Goal: Book appointment/travel/reservation

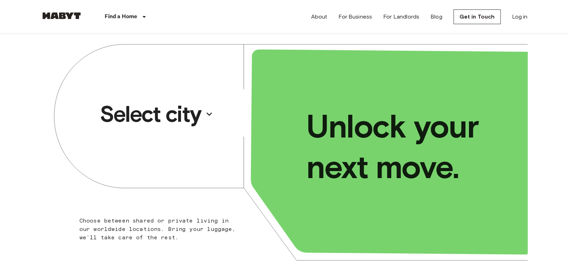
click at [160, 114] on p "Select city" at bounding box center [151, 114] width 102 height 28
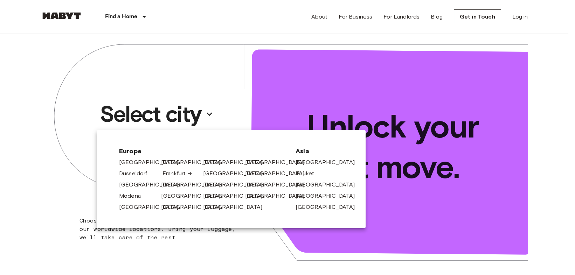
click at [164, 173] on link "Frankfurt" at bounding box center [177, 173] width 30 height 8
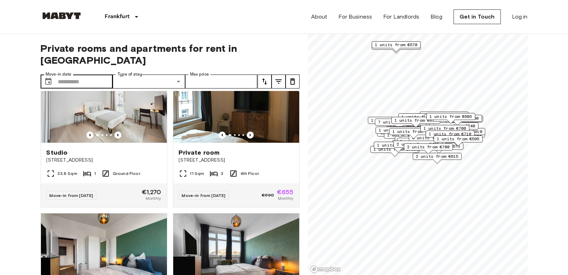
scroll to position [39, 0]
click at [84, 75] on input "Move-in date" at bounding box center [85, 82] width 55 height 14
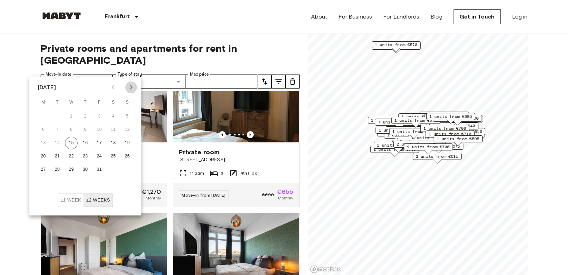
click at [128, 86] on icon "Next month" at bounding box center [131, 87] width 8 height 8
click at [45, 115] on button "1" at bounding box center [43, 116] width 13 height 13
type input "**********"
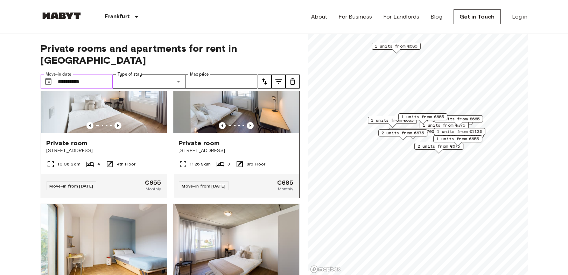
scroll to position [855, 0]
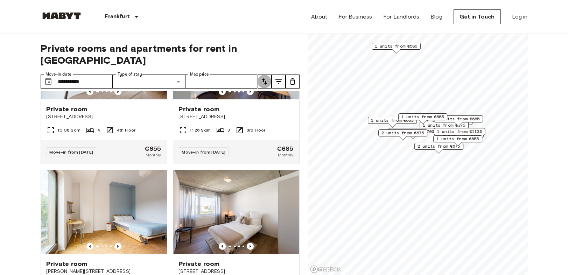
click at [261, 77] on icon "tune" at bounding box center [264, 81] width 8 height 8
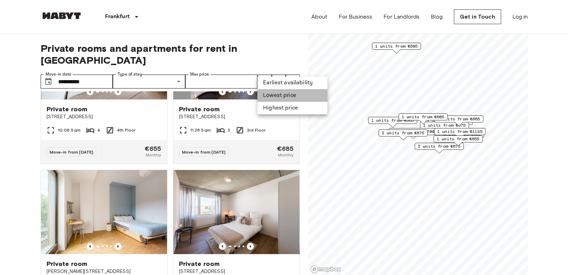
click at [277, 96] on li "Lowest price" at bounding box center [292, 95] width 70 height 13
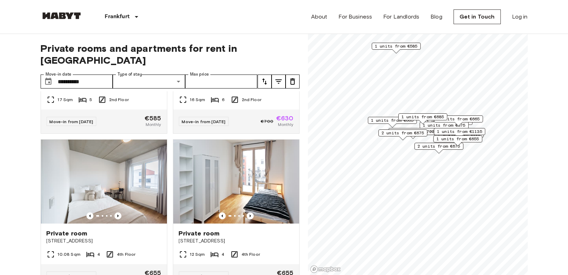
scroll to position [117, 0]
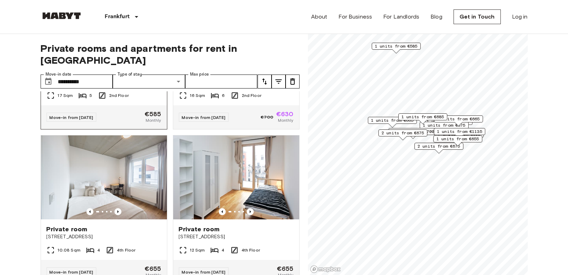
drag, startPoint x: 32, startPoint y: 113, endPoint x: 45, endPoint y: 114, distance: 13.3
